Goal: Information Seeking & Learning: Learn about a topic

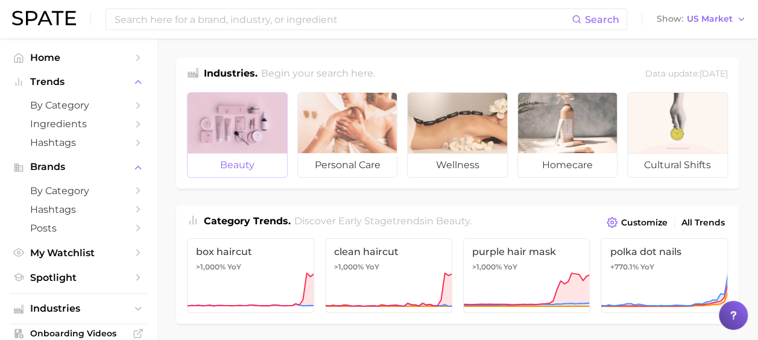
click at [262, 113] on div at bounding box center [236, 123] width 99 height 60
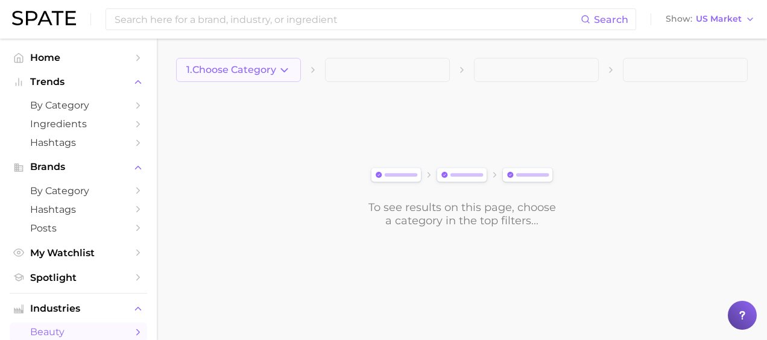
click at [256, 66] on span "1. Choose Category" at bounding box center [231, 69] width 90 height 11
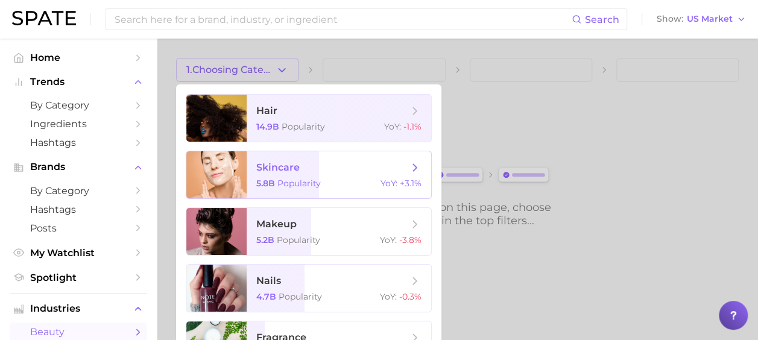
click at [362, 183] on div "5.8b Popularity YoY : +3.1%" at bounding box center [338, 183] width 165 height 11
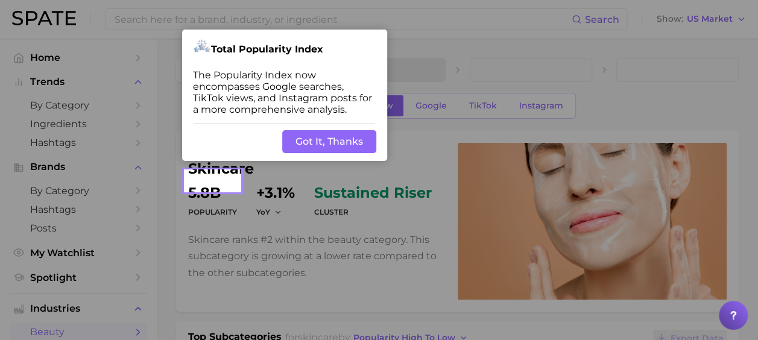
click at [328, 147] on button "Got It, Thanks" at bounding box center [329, 141] width 94 height 23
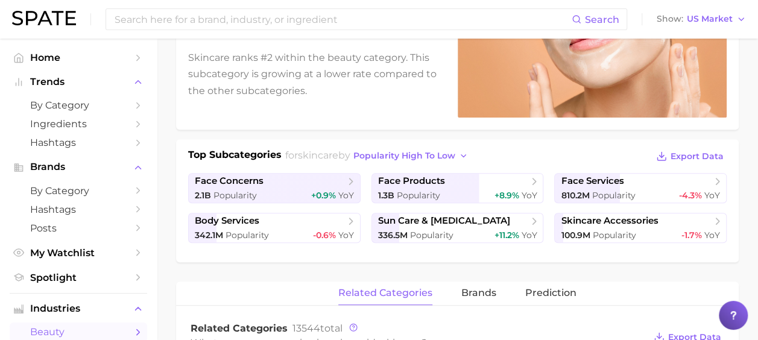
scroll to position [60, 0]
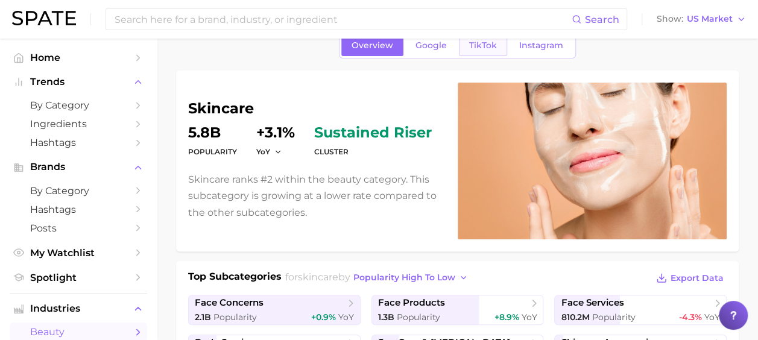
click at [477, 43] on span "TikTok" at bounding box center [483, 45] width 28 height 10
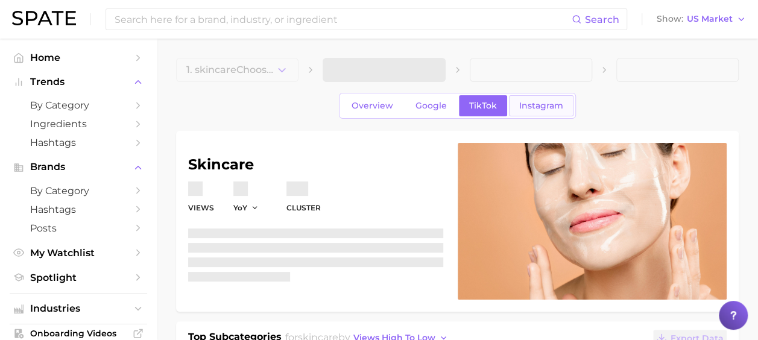
click at [530, 105] on span "Instagram" at bounding box center [541, 106] width 44 height 10
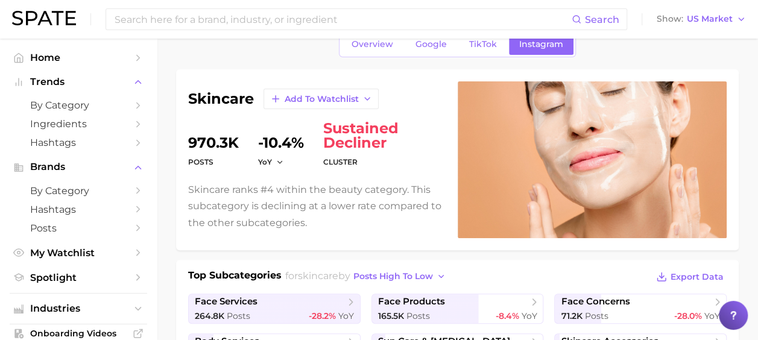
scroll to position [60, 0]
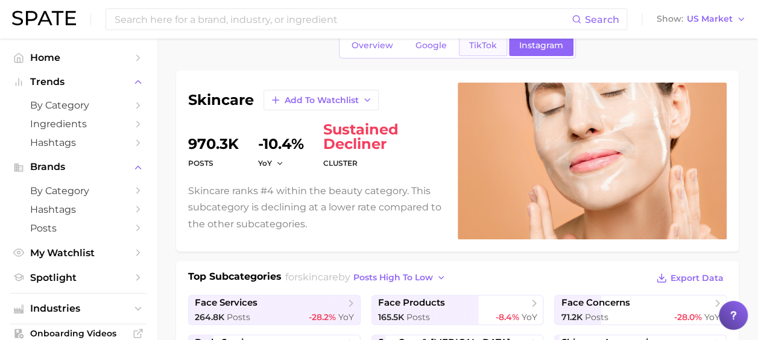
click at [475, 55] on link "TikTok" at bounding box center [483, 45] width 48 height 21
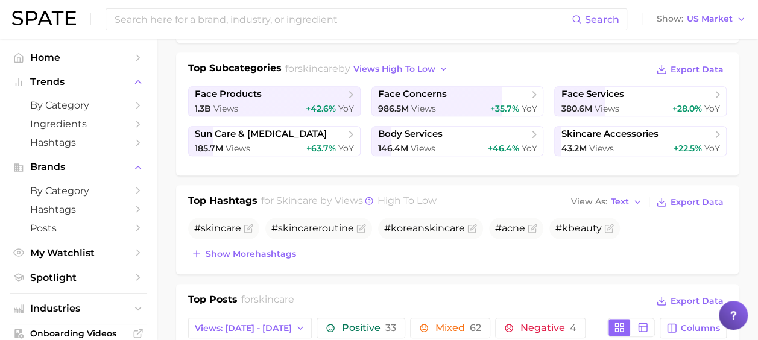
scroll to position [301, 0]
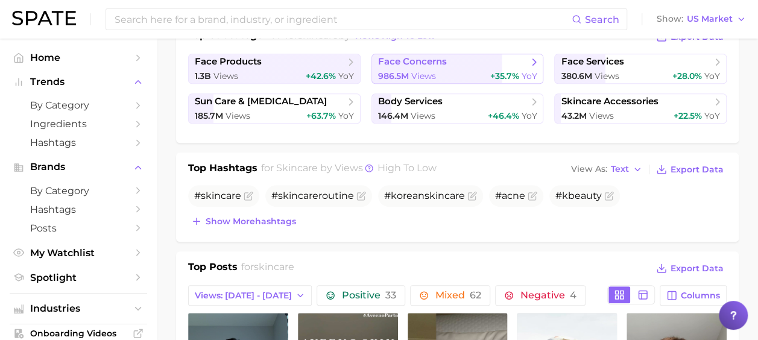
click at [470, 65] on span "face concerns" at bounding box center [453, 62] width 150 height 12
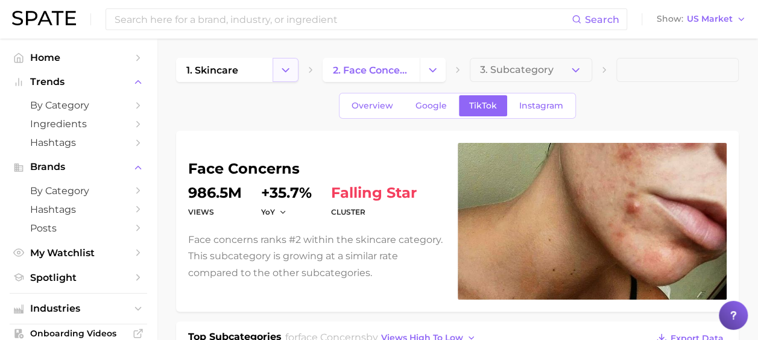
click at [292, 71] on icon "Change Category" at bounding box center [285, 70] width 13 height 13
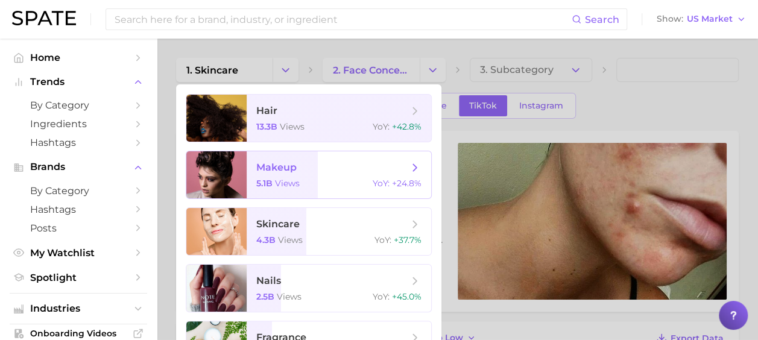
click at [428, 165] on span "makeup 5.1b views YoY : +24.8%" at bounding box center [339, 174] width 184 height 47
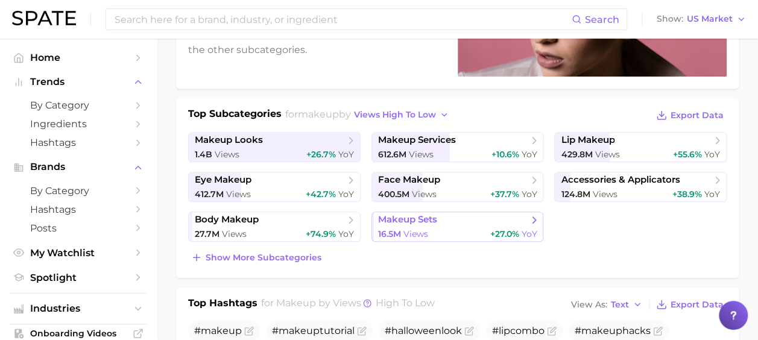
scroll to position [241, 0]
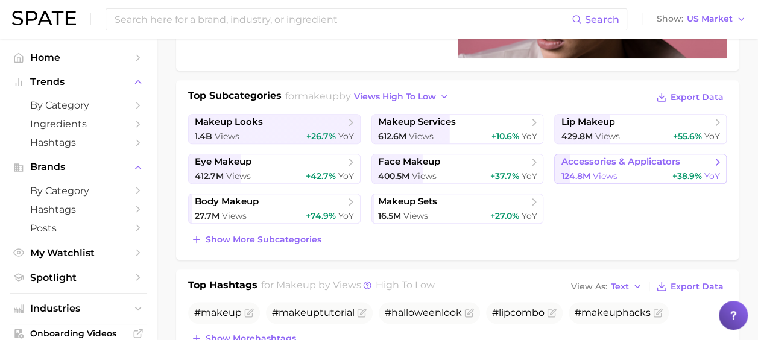
click at [616, 166] on span "accessories & applicators" at bounding box center [620, 161] width 119 height 11
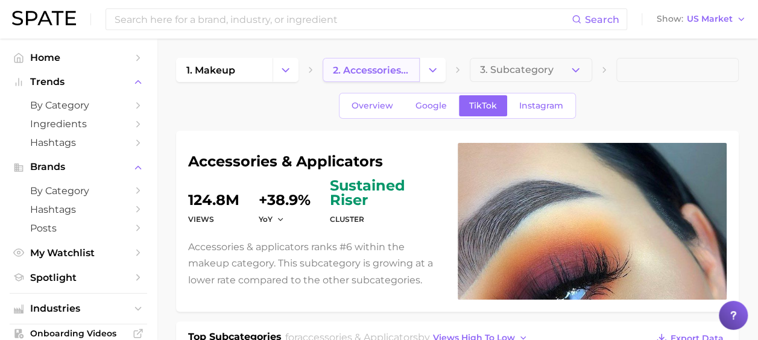
click at [366, 62] on link "2. accessories & applicators" at bounding box center [370, 70] width 96 height 24
click at [258, 64] on link "1. makeup" at bounding box center [224, 70] width 96 height 24
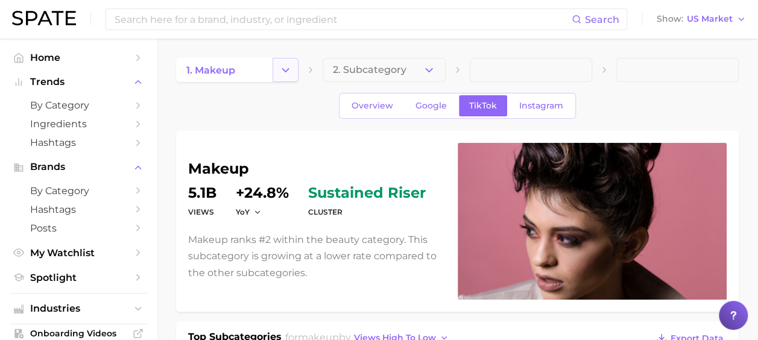
click at [296, 68] on button "Change Category" at bounding box center [285, 70] width 26 height 24
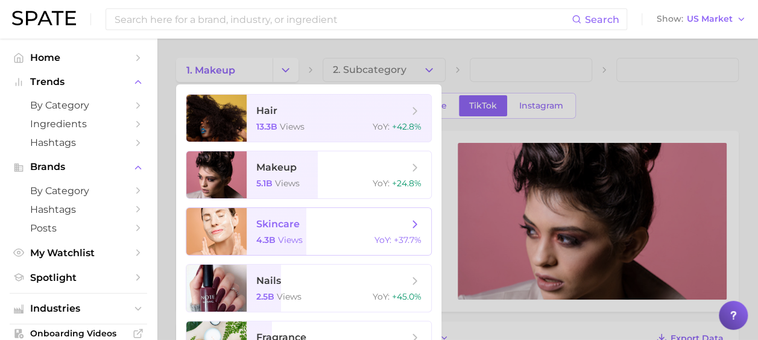
click at [303, 210] on span "skincare 4.3b views YoY : +37.7%" at bounding box center [339, 231] width 184 height 47
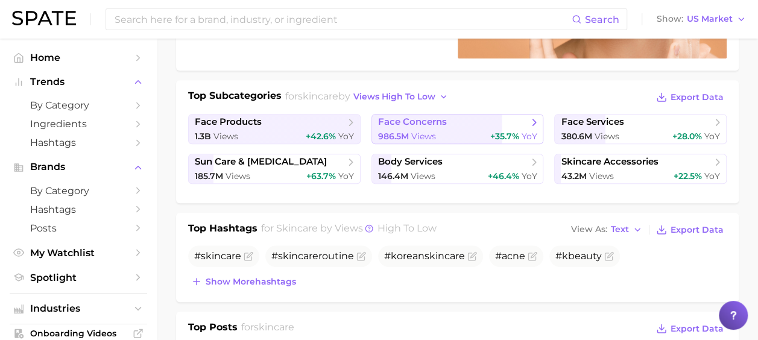
click at [520, 124] on span "face concerns" at bounding box center [453, 122] width 150 height 12
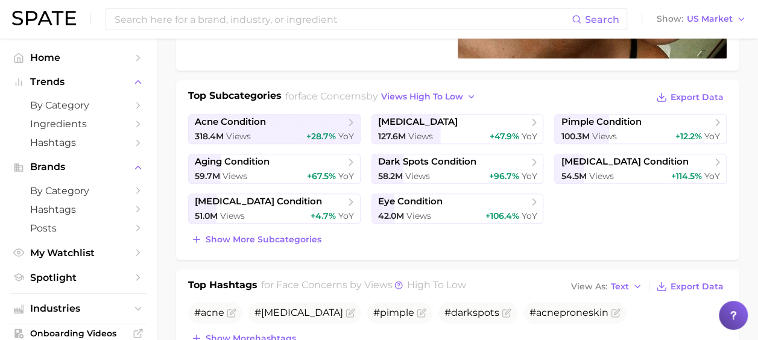
click at [166, 4] on div "Search Show US Market" at bounding box center [378, 19] width 733 height 39
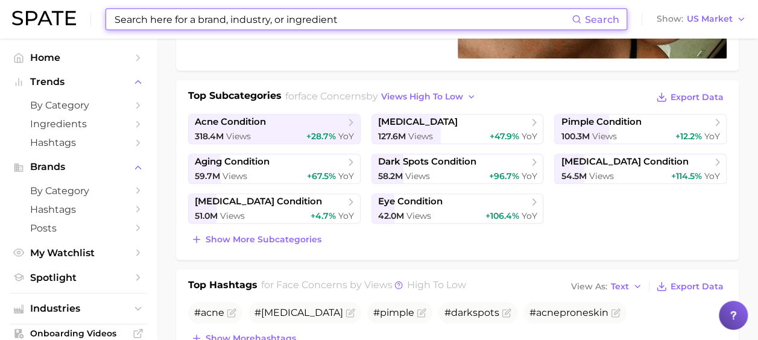
click at [170, 24] on input at bounding box center [342, 19] width 458 height 20
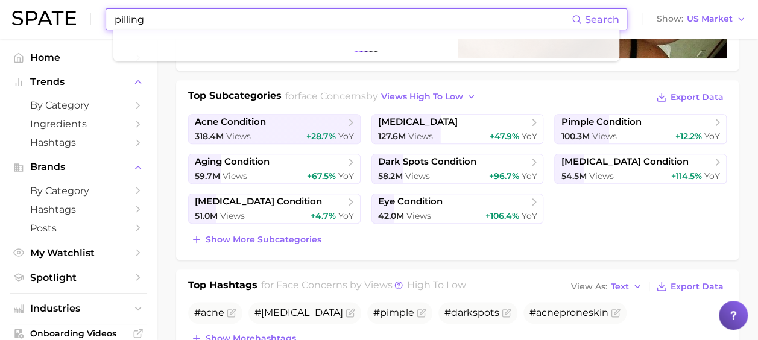
type input "pilling"
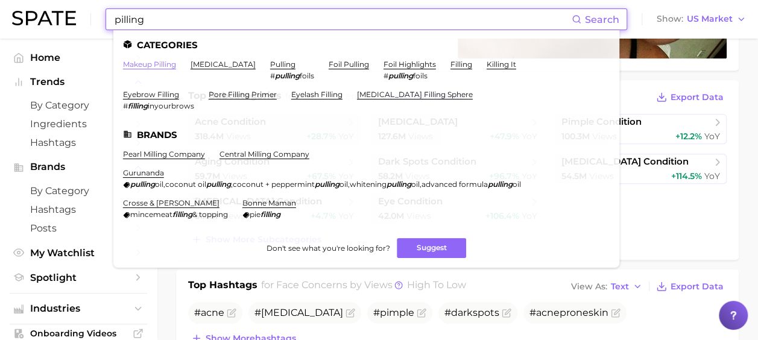
click at [162, 68] on link "makeup pilling" at bounding box center [149, 64] width 53 height 9
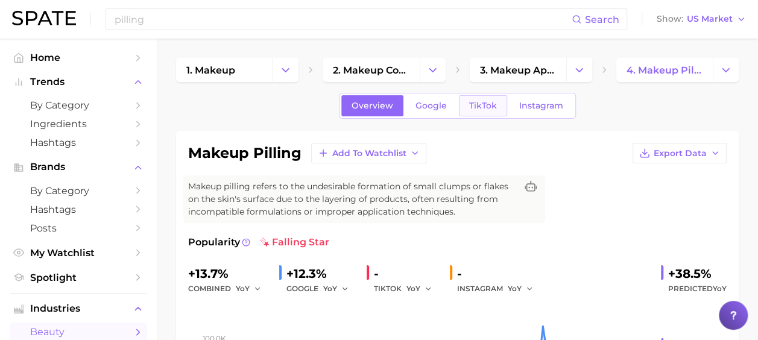
click at [478, 102] on span "TikTok" at bounding box center [483, 106] width 28 height 10
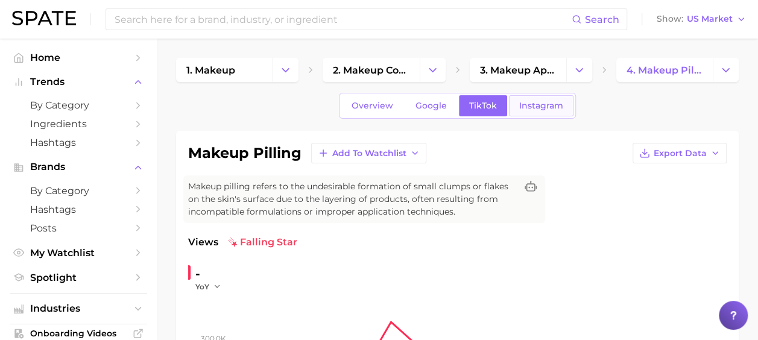
click at [528, 105] on span "Instagram" at bounding box center [541, 106] width 44 height 10
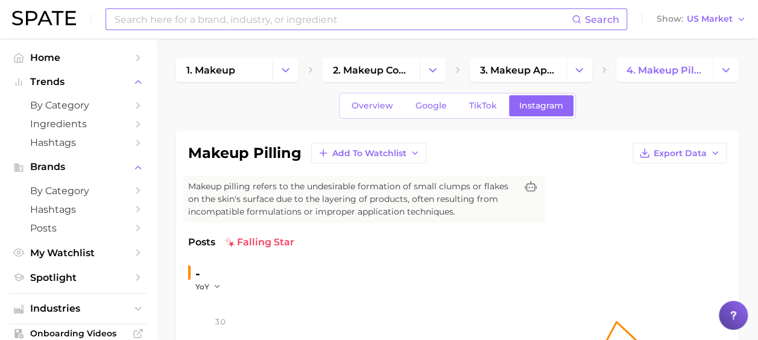
click at [276, 22] on input at bounding box center [342, 19] width 458 height 20
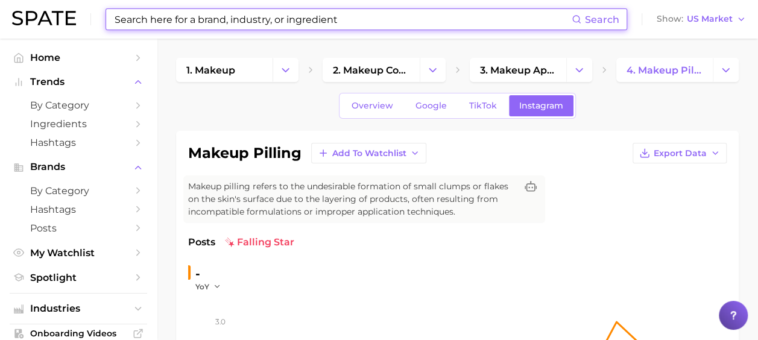
click at [264, 26] on input at bounding box center [342, 19] width 458 height 20
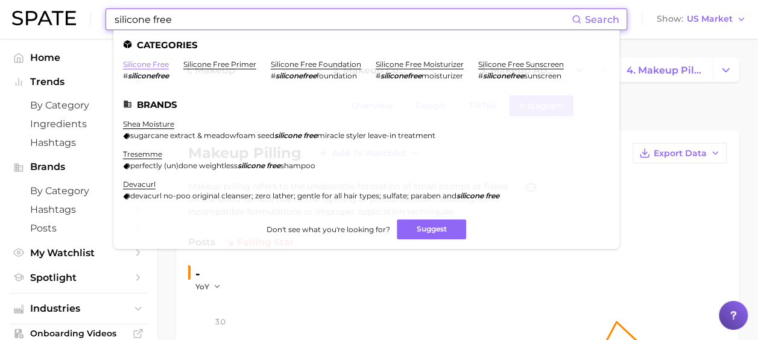
type input "silicone free"
click at [149, 65] on link "silicone free" at bounding box center [146, 64] width 46 height 9
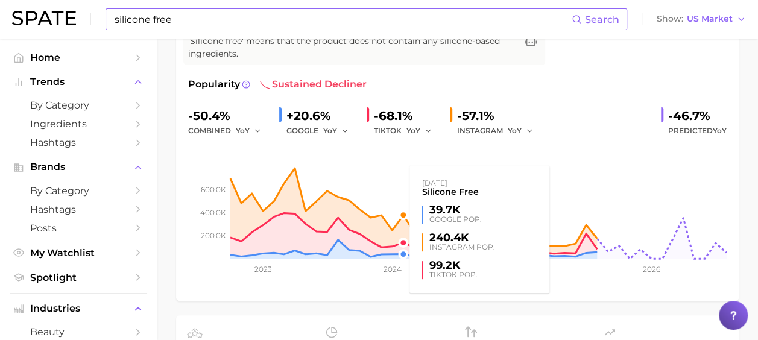
scroll to position [121, 0]
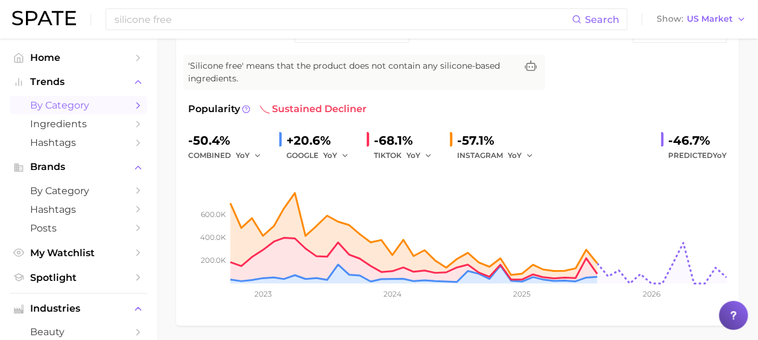
click at [52, 108] on span "by Category" at bounding box center [78, 104] width 96 height 11
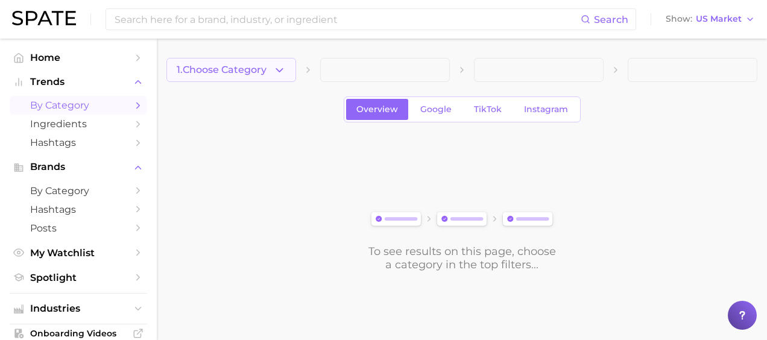
click at [230, 68] on span "1. Choose Category" at bounding box center [222, 69] width 90 height 11
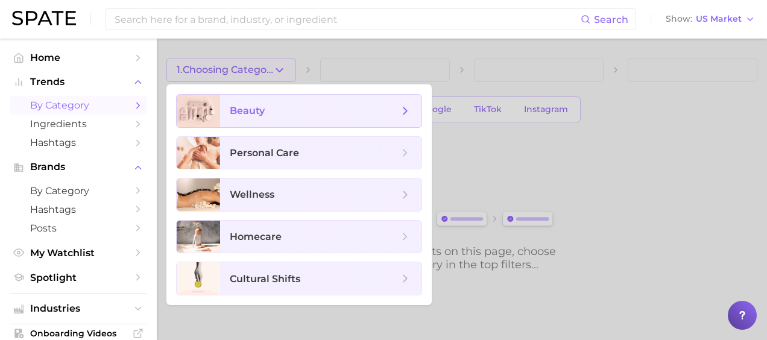
click at [266, 103] on span "beauty" at bounding box center [320, 111] width 201 height 33
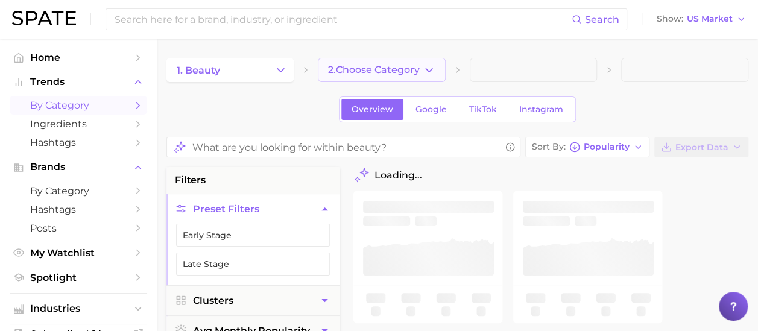
click at [435, 69] on button "2. Choose Category" at bounding box center [381, 70] width 127 height 24
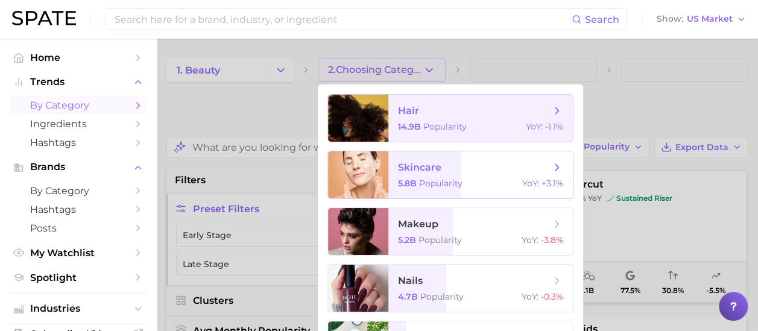
click at [404, 182] on span "5.8b" at bounding box center [407, 183] width 19 height 11
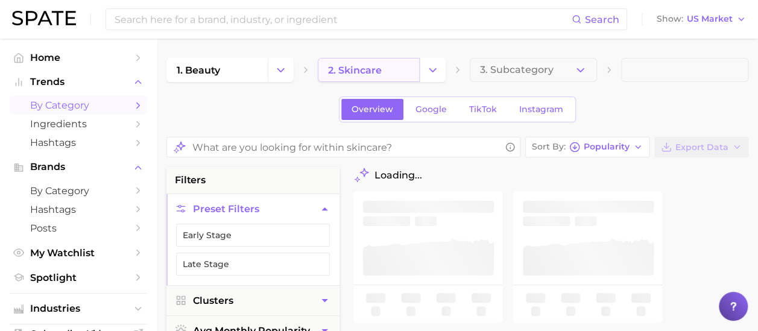
click at [418, 61] on link "2. skincare" at bounding box center [368, 70] width 101 height 24
click at [427, 62] on button "Change Category" at bounding box center [432, 70] width 26 height 24
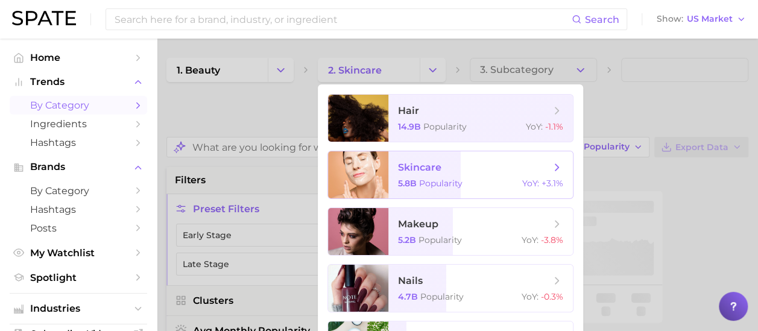
click at [553, 162] on icon at bounding box center [556, 167] width 13 height 13
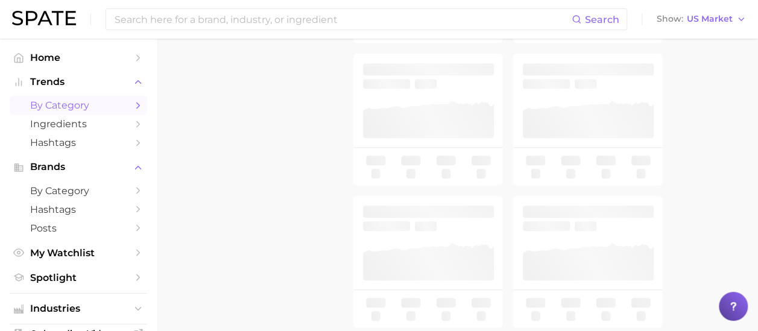
click at [159, 225] on main "1. beauty 2. skincare 3. Subcategory Overview Google TikTok Instagram Sort By P…" at bounding box center [457, 76] width 601 height 918
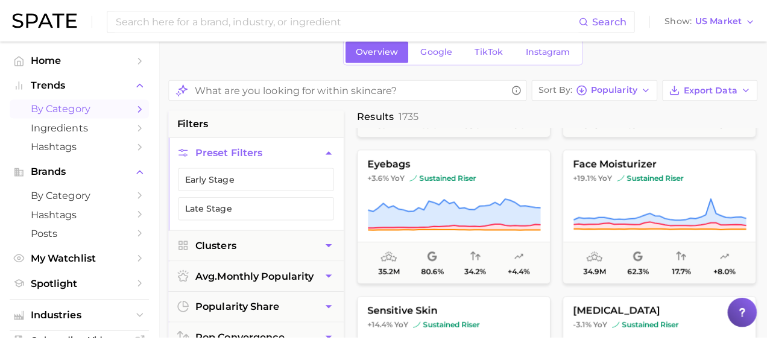
scroll to position [1929, 0]
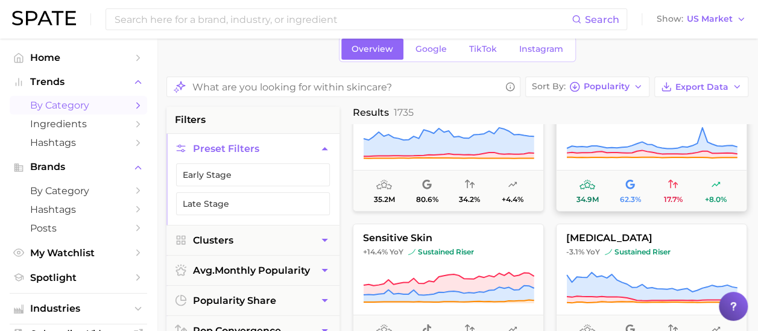
click at [631, 159] on icon at bounding box center [651, 144] width 171 height 34
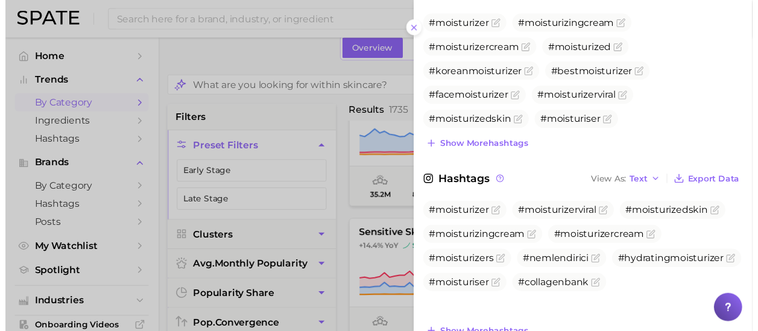
scroll to position [735, 0]
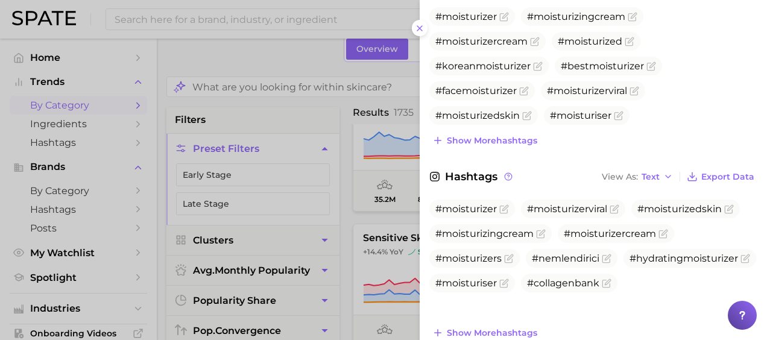
click at [415, 24] on icon at bounding box center [420, 29] width 10 height 10
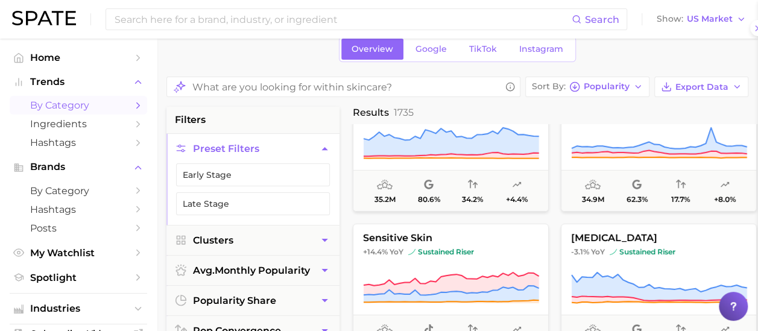
scroll to position [0, 0]
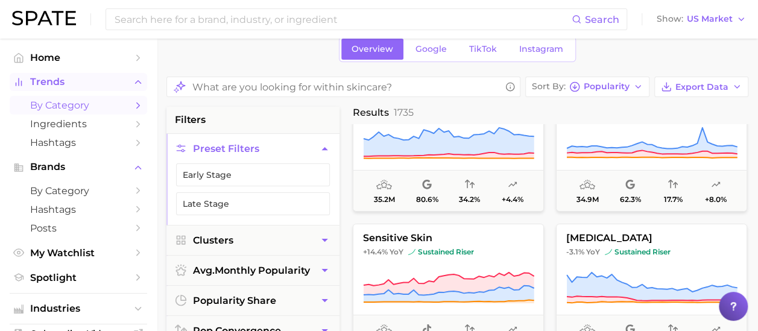
click at [60, 76] on button "Trends" at bounding box center [78, 82] width 137 height 18
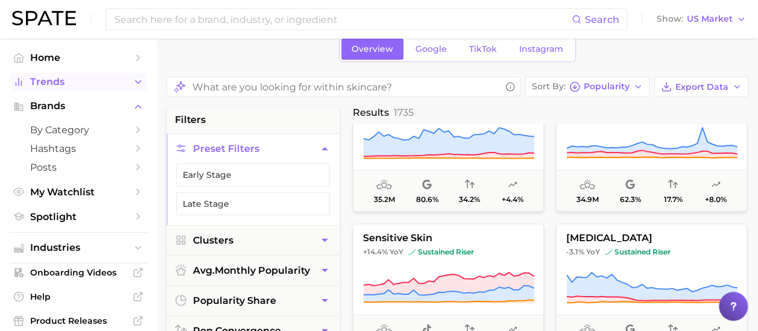
click at [61, 88] on button "Trends" at bounding box center [78, 82] width 137 height 18
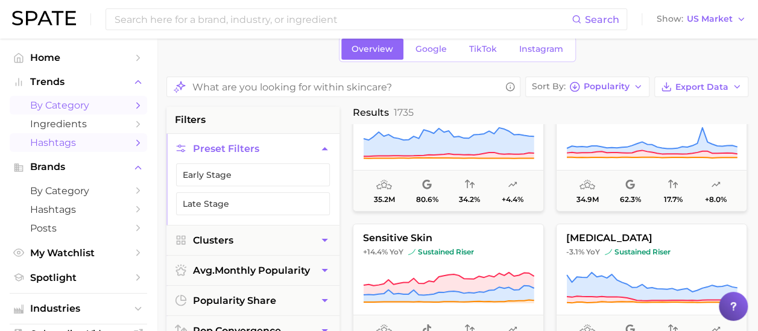
click at [60, 134] on link "Hashtags" at bounding box center [78, 142] width 137 height 19
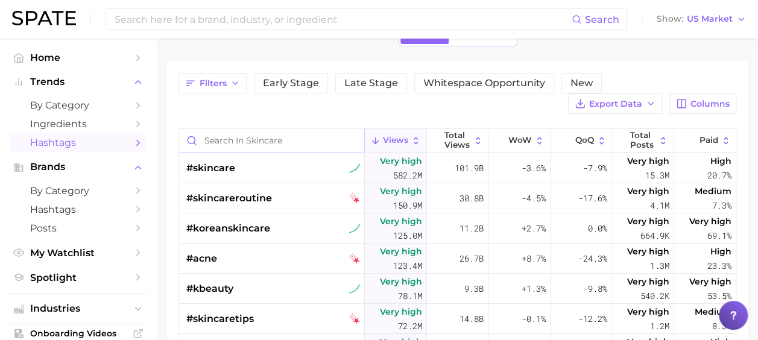
scroll to position [60, 0]
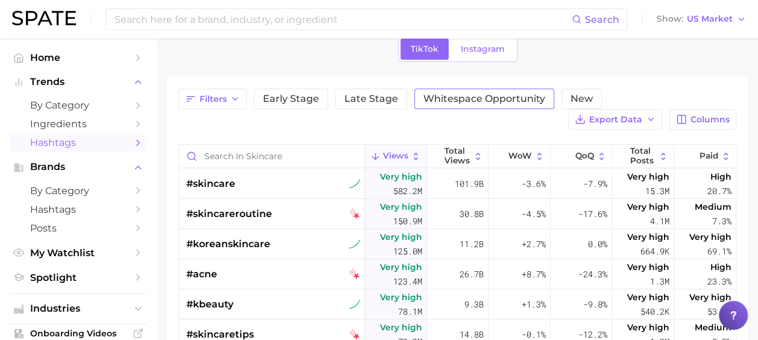
click at [436, 107] on button "Whitespace Opportunity" at bounding box center [484, 99] width 140 height 20
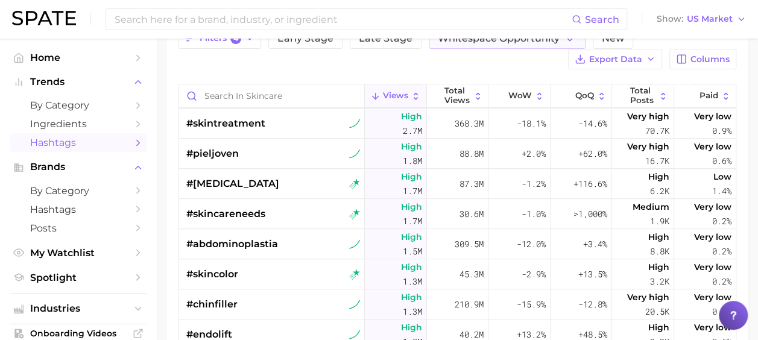
scroll to position [362, 0]
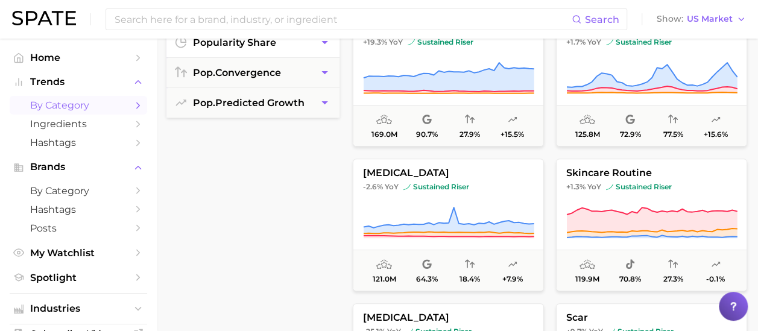
scroll to position [221, 0]
